Goal: Information Seeking & Learning: Understand process/instructions

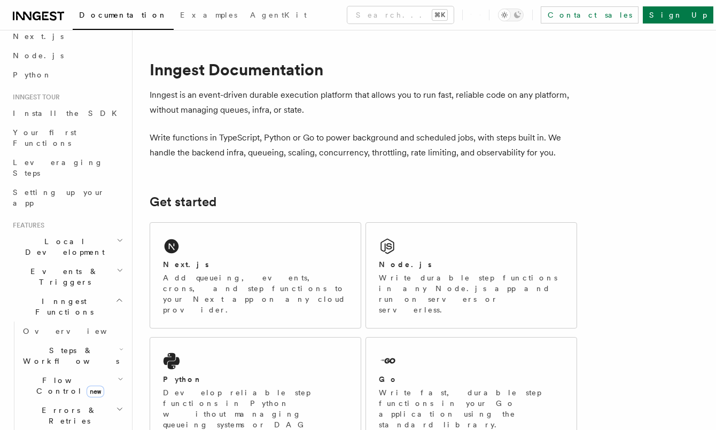
scroll to position [49, 0]
click at [120, 406] on icon "button" at bounding box center [119, 410] width 7 height 9
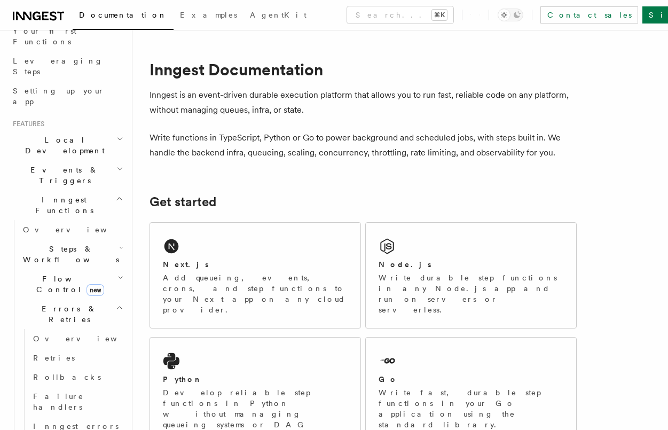
scroll to position [197, 0]
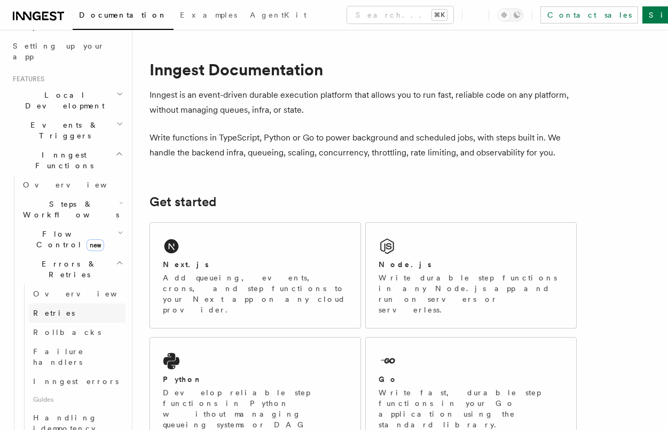
click at [77, 303] on link "Retries" at bounding box center [77, 312] width 97 height 19
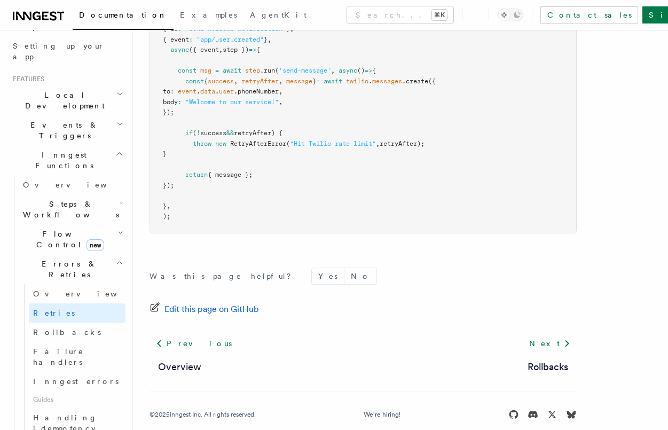
scroll to position [1598, 0]
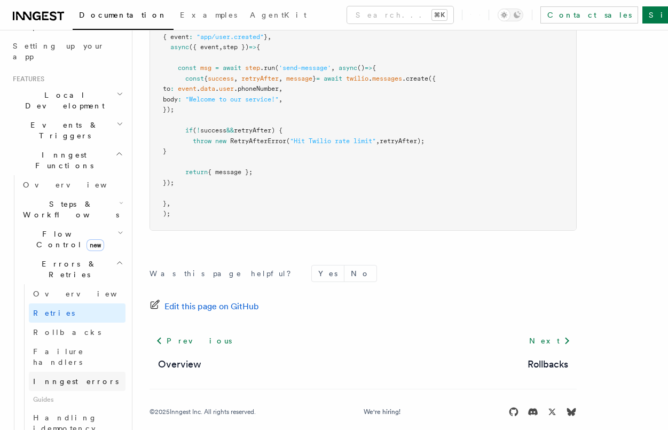
click at [52, 377] on span "Inngest errors" at bounding box center [75, 381] width 85 height 9
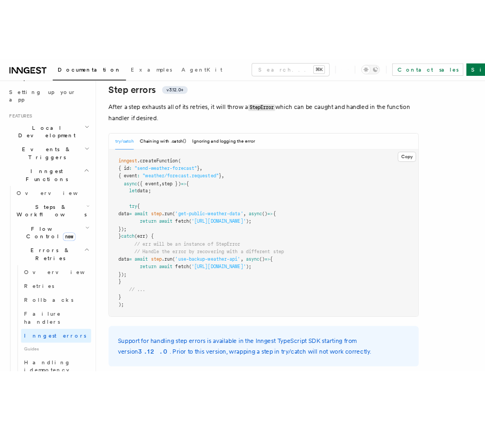
scroll to position [1693, 0]
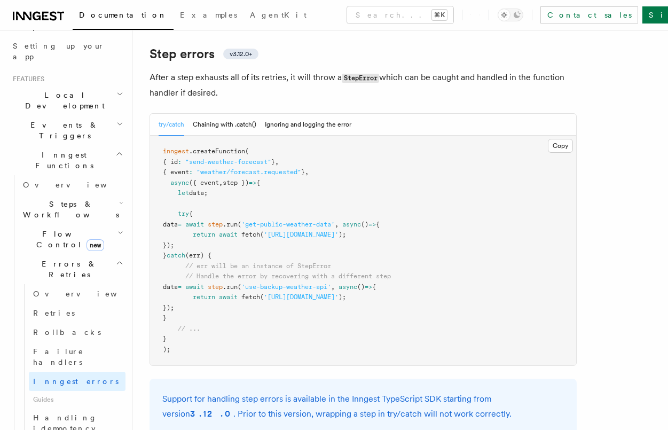
click at [255, 287] on pre "inngest .createFunction ( { id : "send-weather-forecast" } , { event : "weather…" at bounding box center [363, 251] width 426 height 230
click at [556, 139] on button "Copy Copied" at bounding box center [560, 146] width 25 height 14
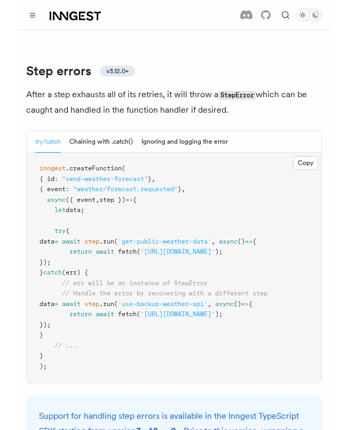
scroll to position [1708, 0]
